Goal: Task Accomplishment & Management: Use online tool/utility

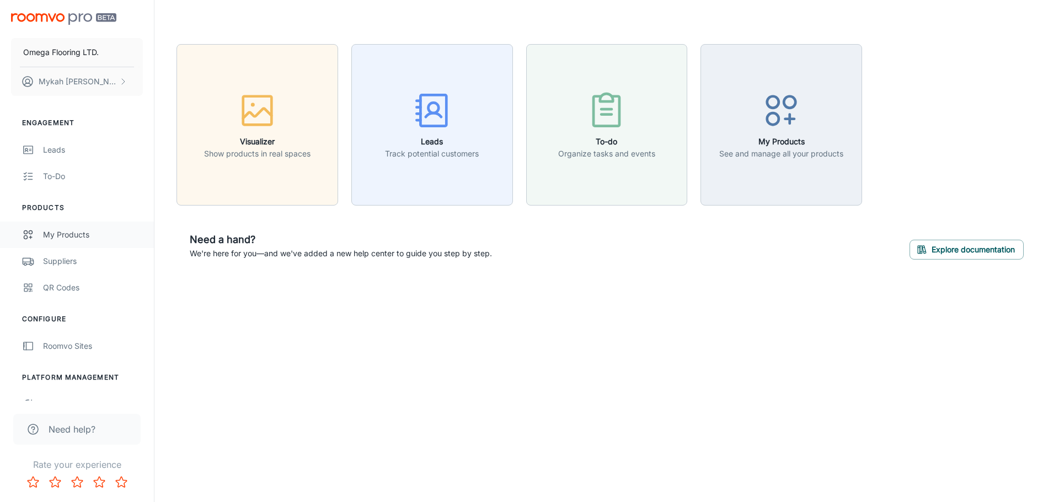
click at [96, 235] on div "My Products" at bounding box center [93, 235] width 100 height 12
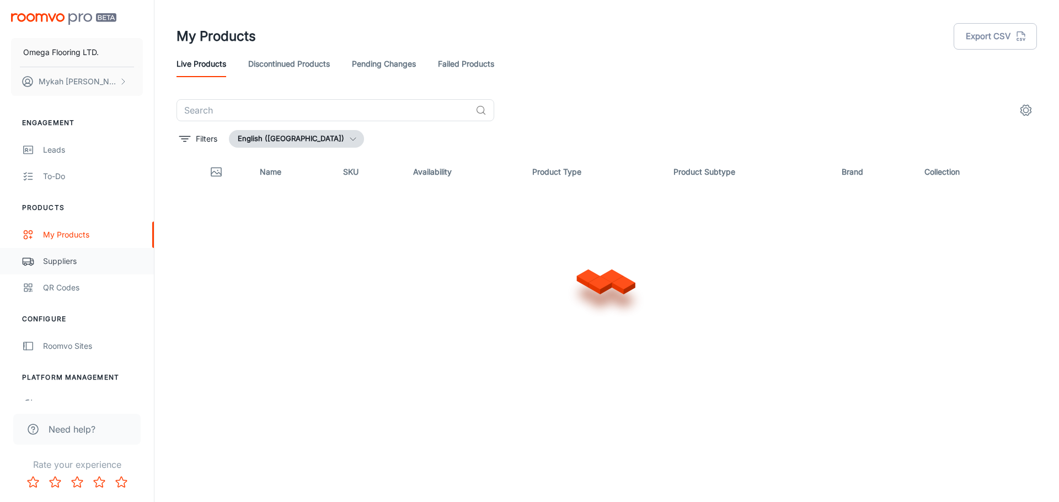
click at [77, 270] on link "Suppliers" at bounding box center [77, 261] width 154 height 26
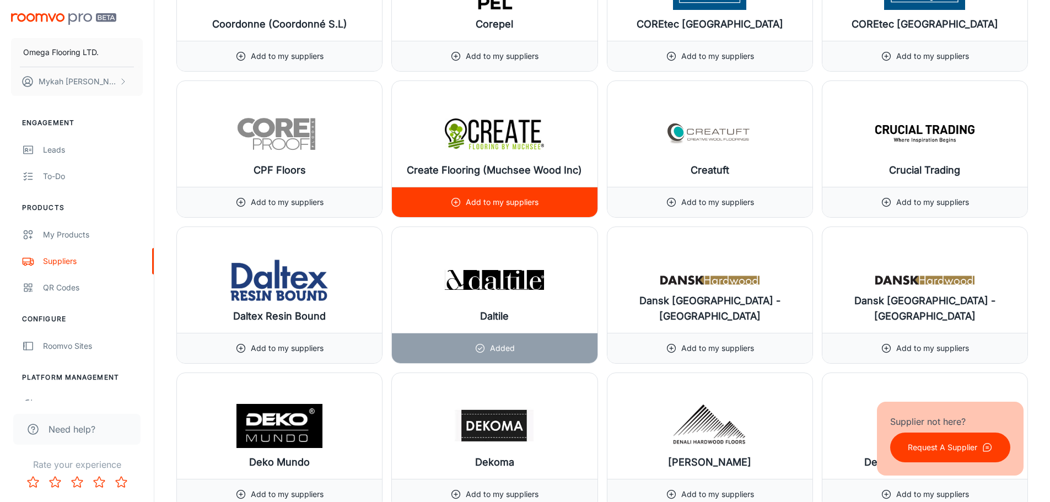
scroll to position [3946, 0]
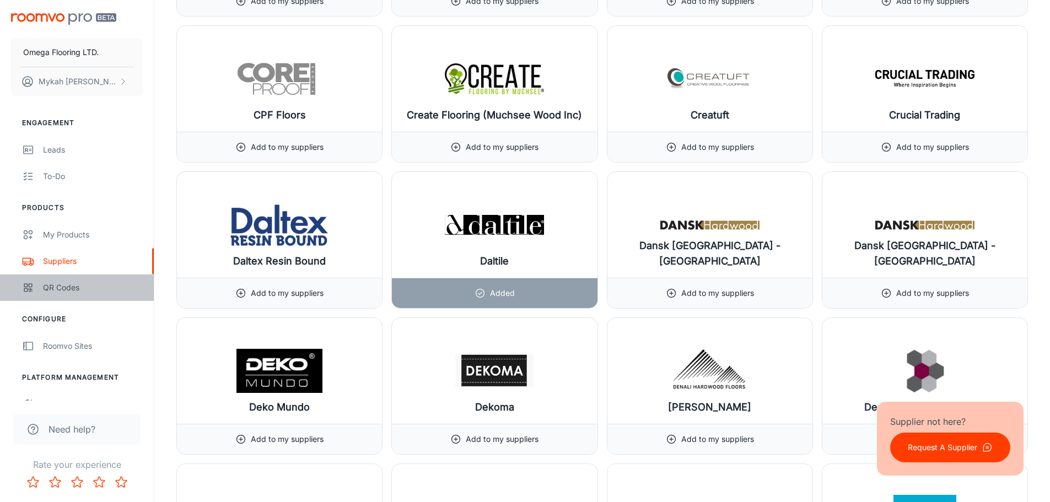
click at [62, 280] on link "QR Codes" at bounding box center [77, 288] width 154 height 26
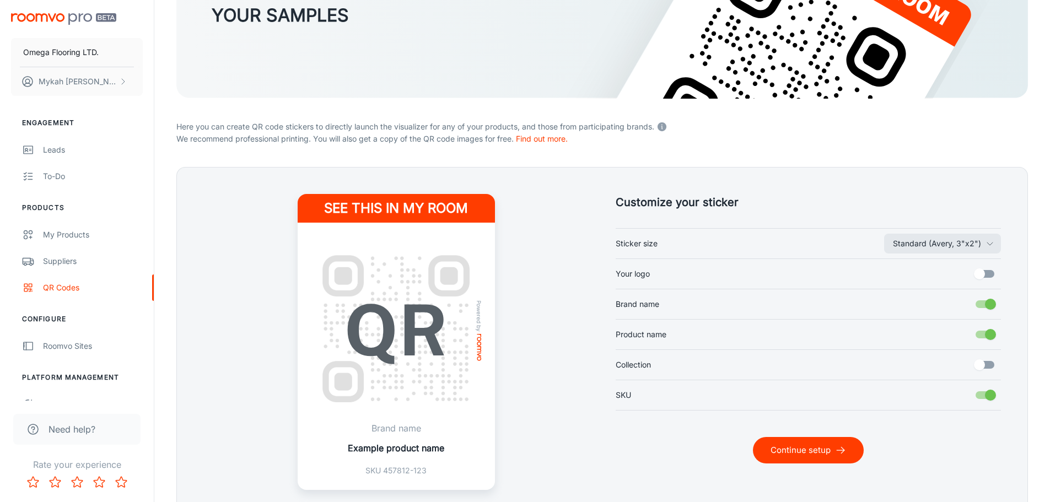
scroll to position [224, 0]
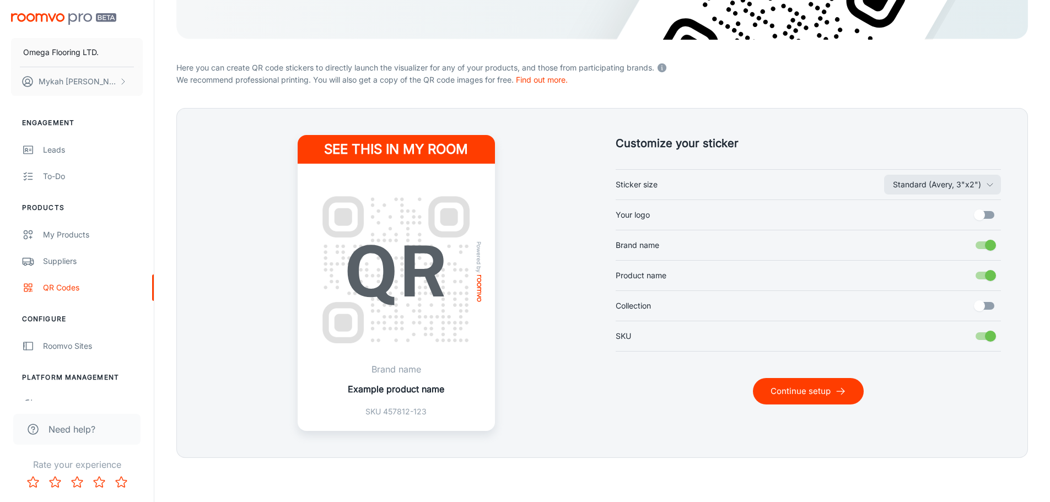
click at [825, 391] on button "Continue setup" at bounding box center [808, 391] width 111 height 26
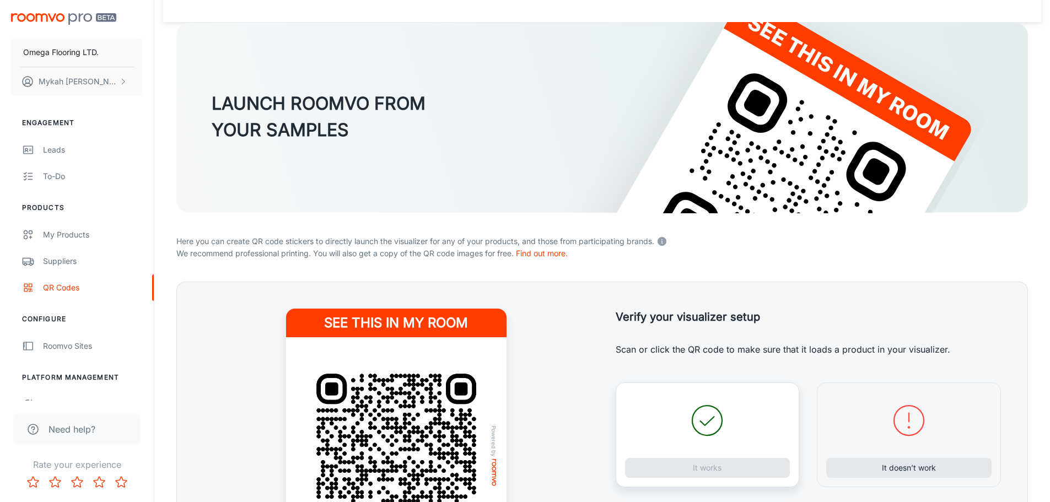
scroll to position [259, 0]
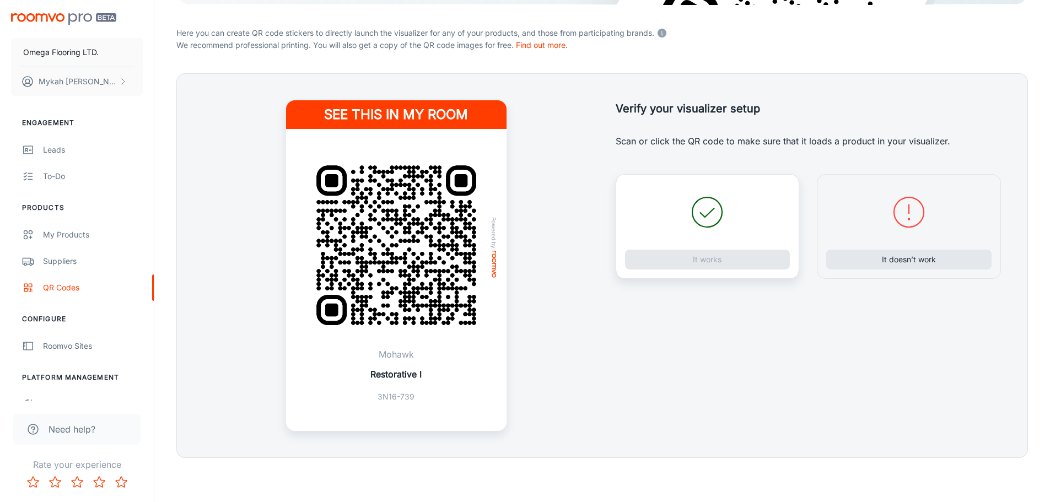
click at [663, 264] on div "It works" at bounding box center [708, 226] width 184 height 105
click at [468, 247] on img at bounding box center [396, 245] width 194 height 194
click at [666, 254] on button "It works" at bounding box center [707, 260] width 165 height 20
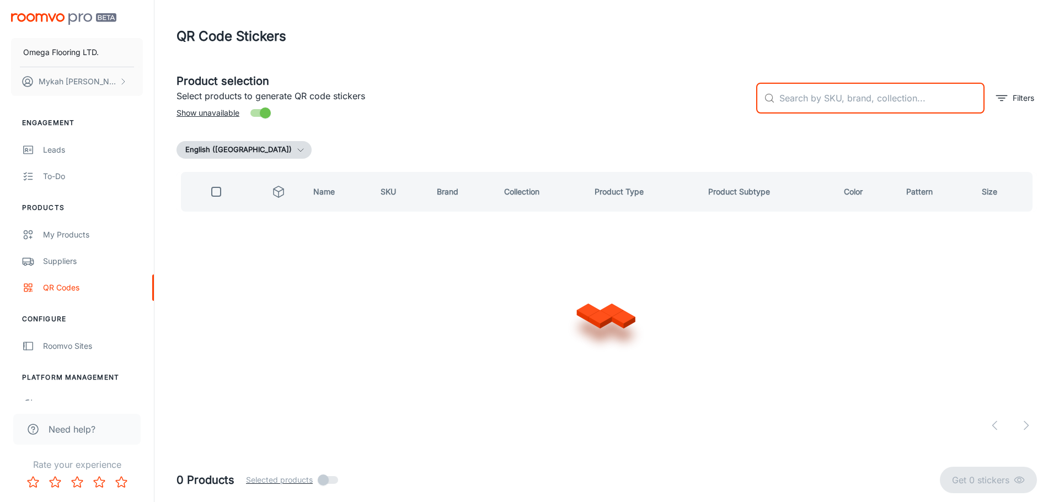
click at [783, 106] on input "text" at bounding box center [881, 98] width 205 height 31
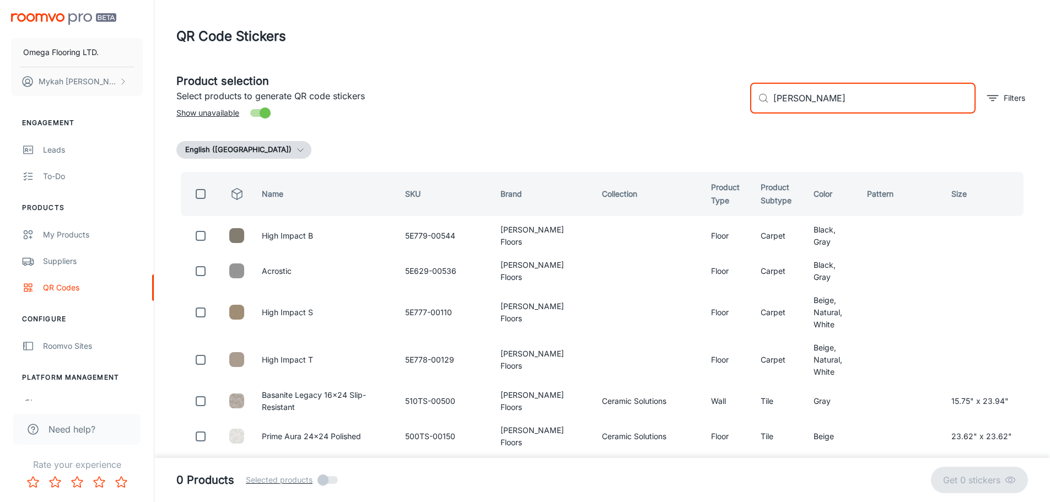
type input "[PERSON_NAME]"
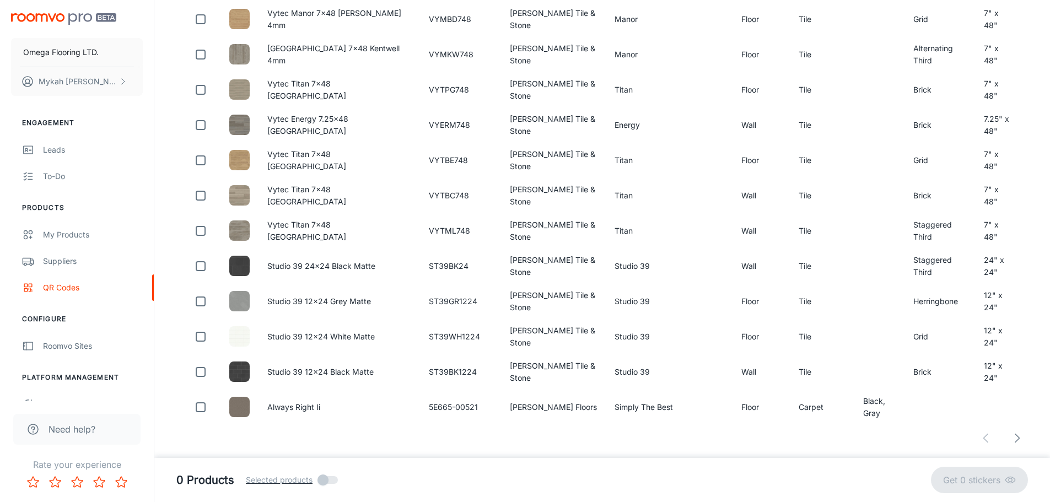
scroll to position [3538, 0]
click at [1013, 433] on icon "button" at bounding box center [1017, 438] width 13 height 13
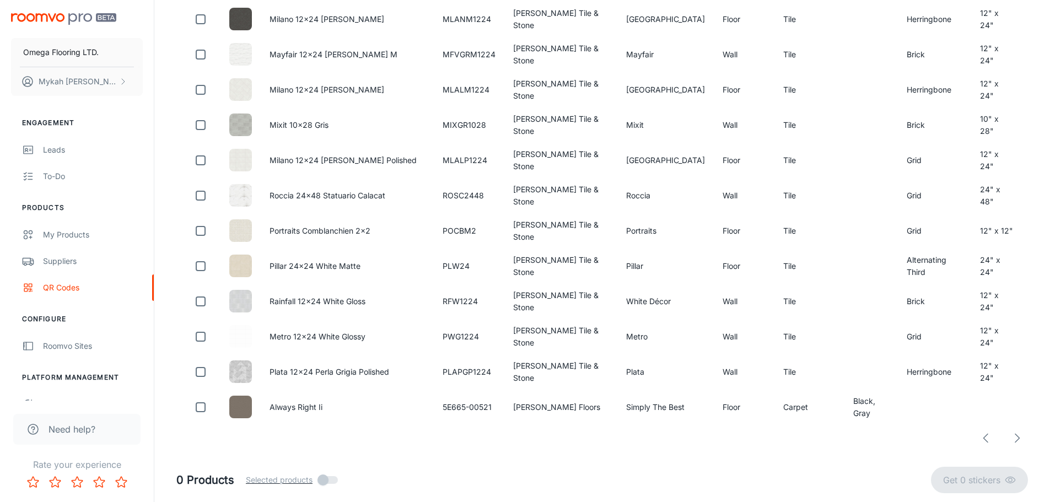
click at [1017, 436] on polyline "button" at bounding box center [1018, 438] width 4 height 8
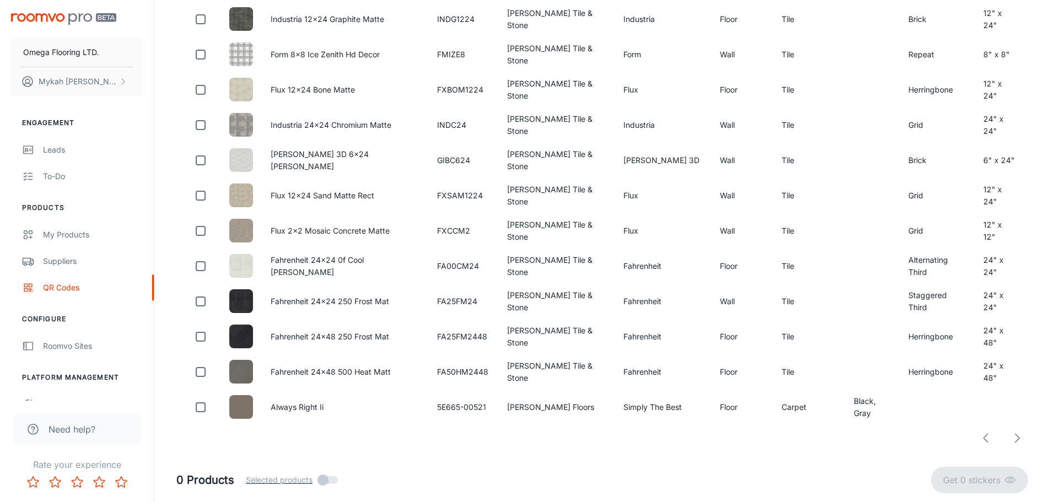
click at [1015, 436] on icon "button" at bounding box center [1017, 438] width 13 height 13
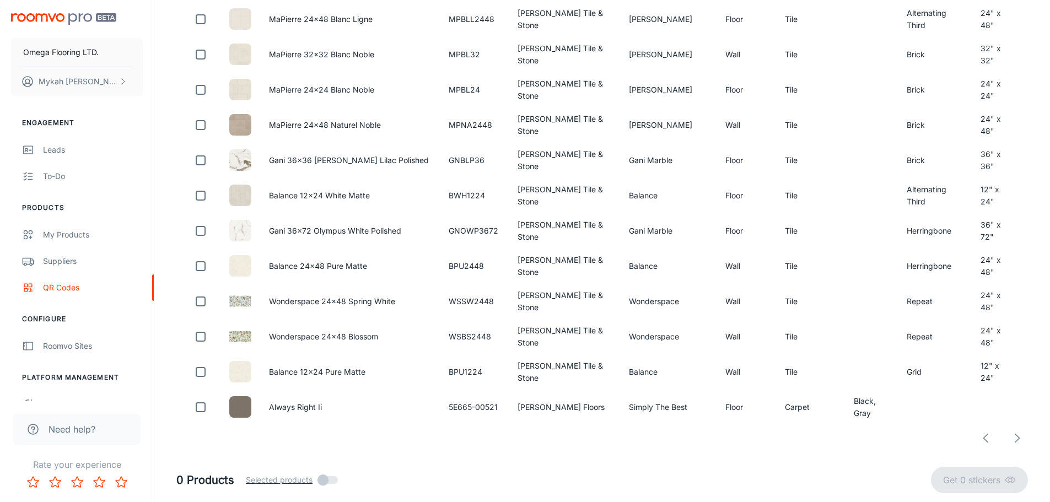
click at [1017, 438] on icon "button" at bounding box center [1017, 438] width 13 height 13
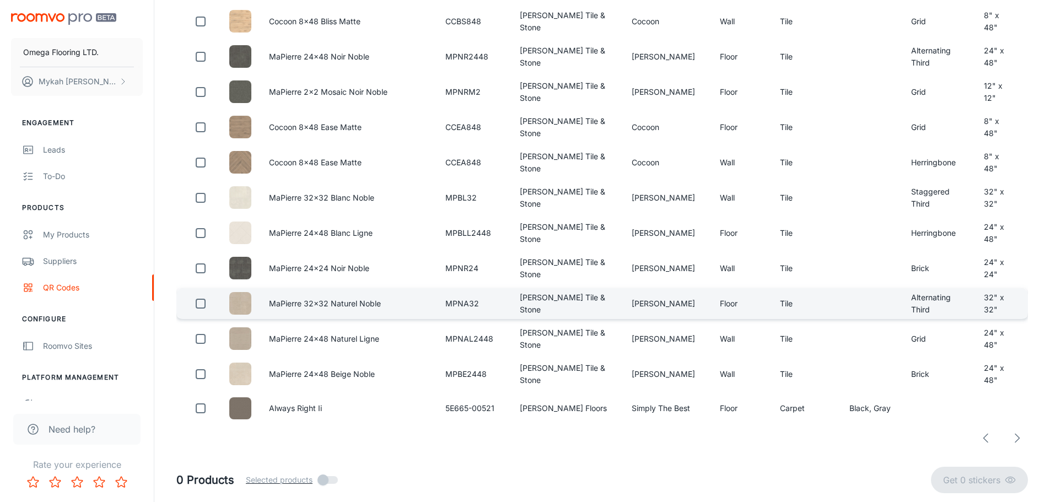
scroll to position [3432, 0]
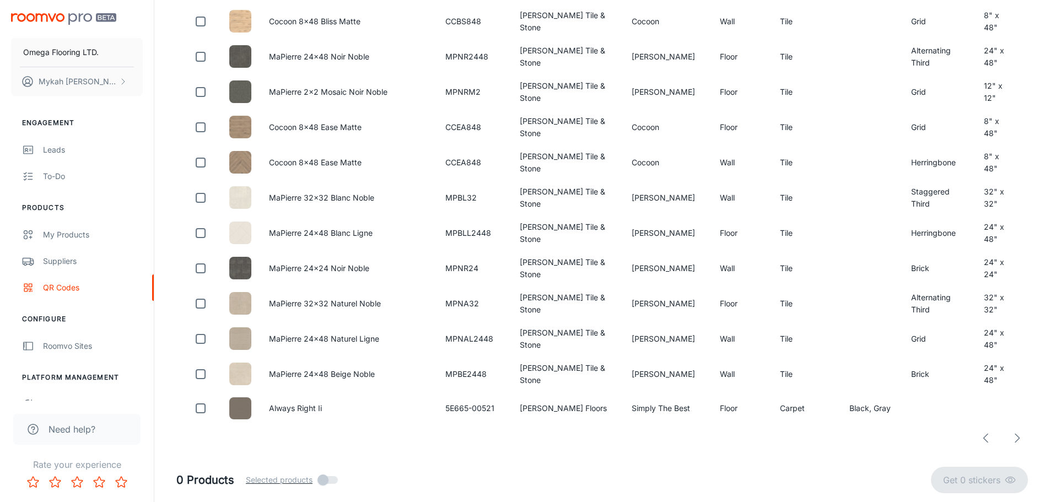
click at [1020, 441] on icon "button" at bounding box center [1017, 438] width 13 height 13
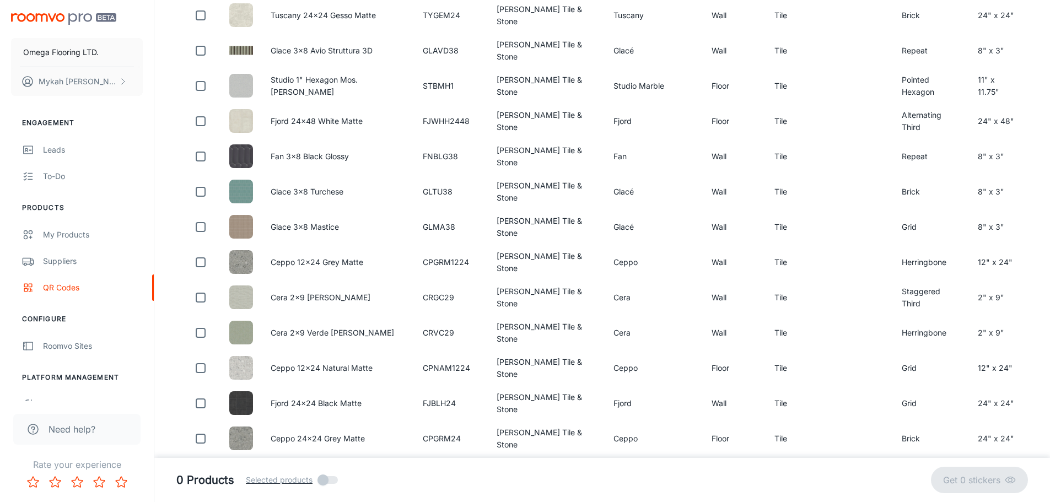
scroll to position [1158, 0]
